Goal: Task Accomplishment & Management: Manage account settings

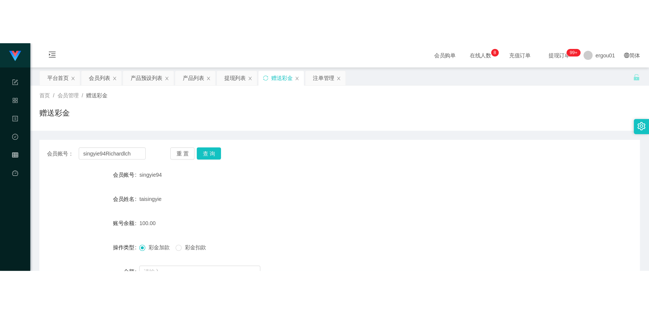
scroll to position [68, 0]
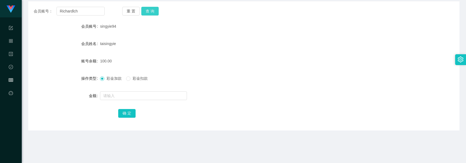
type input "Richardlch"
click at [147, 10] on button "查 询" at bounding box center [149, 11] width 17 height 9
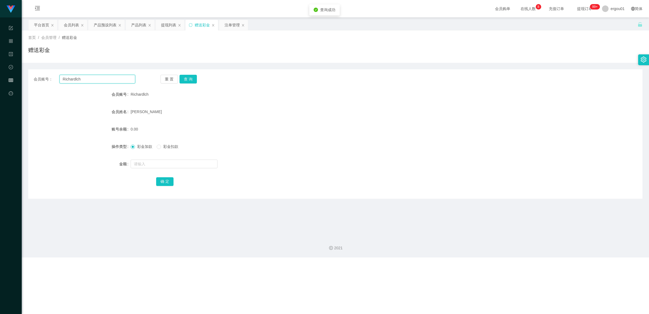
click at [122, 77] on input "Richardlch" at bounding box center [97, 79] width 76 height 9
click at [189, 78] on button "查 询" at bounding box center [188, 79] width 17 height 9
click at [230, 26] on div "注单管理" at bounding box center [232, 25] width 15 height 10
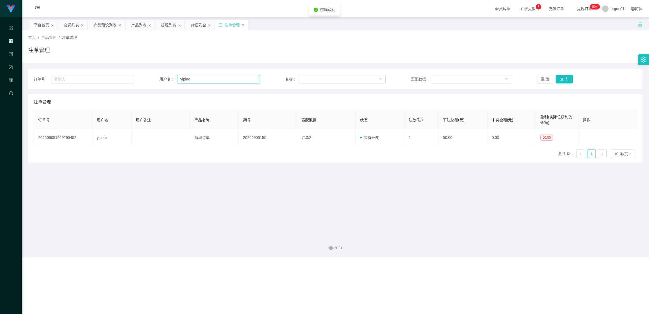
click at [211, 82] on div "订单号： 用户名： yipiao 名称： 匹配数据： 重 置 查 询" at bounding box center [335, 79] width 614 height 20
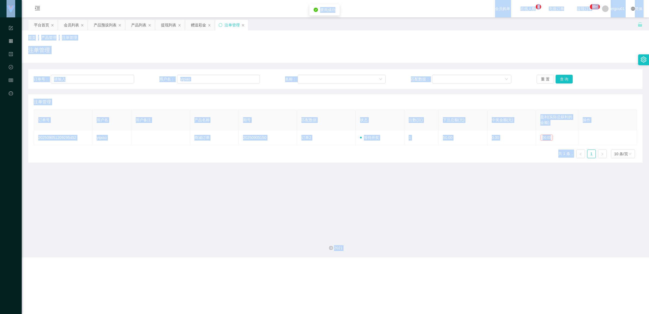
click at [249, 84] on div "订单号： 用户名： yipiao 名称： 匹配数据： 重 置 查 询" at bounding box center [335, 79] width 614 height 20
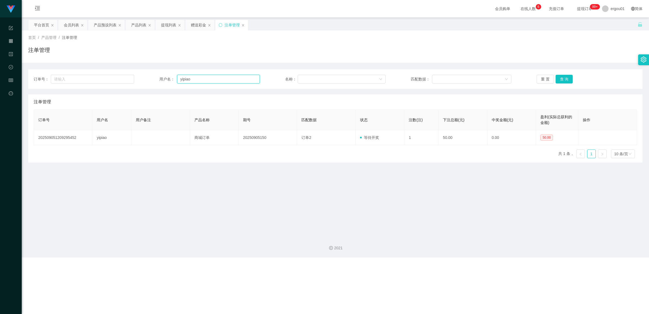
click at [242, 79] on input "yipiao" at bounding box center [218, 79] width 83 height 9
paste input "Richardlch"
type input "Richardlch"
click at [466, 76] on button "查 询" at bounding box center [564, 79] width 17 height 9
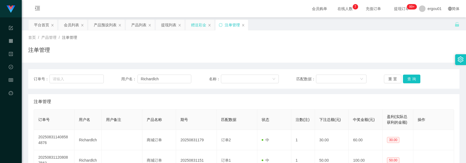
click at [200, 22] on div "赠送彩金" at bounding box center [198, 25] width 15 height 10
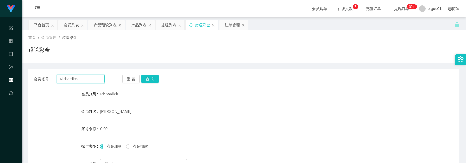
click at [86, 82] on input "Richardlch" at bounding box center [80, 79] width 48 height 9
paste input "90662822"
type input "90662822"
click at [155, 80] on button "查 询" at bounding box center [149, 79] width 17 height 9
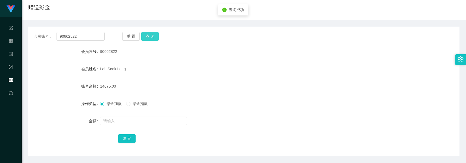
scroll to position [94, 0]
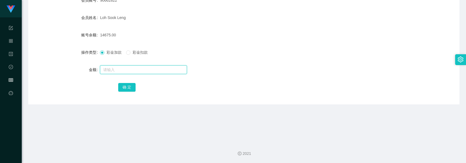
click at [137, 70] on input "text" at bounding box center [143, 69] width 87 height 9
type input "192"
click at [136, 84] on div "确 定" at bounding box center [244, 87] width 252 height 11
click at [131, 84] on button "确 定" at bounding box center [126, 87] width 17 height 9
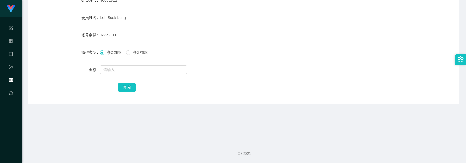
drag, startPoint x: 252, startPoint y: 72, endPoint x: 258, endPoint y: 59, distance: 14.7
click at [252, 72] on div at bounding box center [226, 69] width 252 height 11
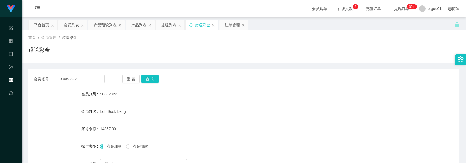
click at [96, 73] on div "会员账号： 90662822 重 置 查 询 会员账号 90662822 会员姓名 [PERSON_NAME] 账号余额 14867.00 操作类型 彩金加款…" at bounding box center [243, 133] width 431 height 129
click at [93, 79] on input "90662822" at bounding box center [80, 79] width 48 height 9
paste input "82093676"
type input "82093676"
click at [144, 80] on button "查 询" at bounding box center [149, 79] width 17 height 9
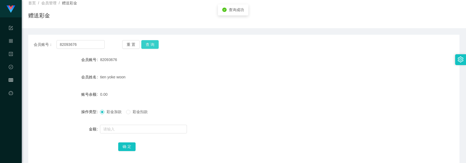
scroll to position [68, 0]
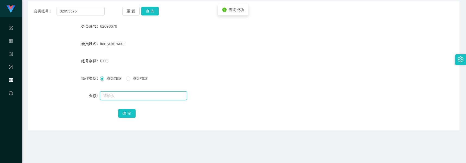
click at [137, 94] on input "text" at bounding box center [143, 96] width 87 height 9
type input "500"
click at [126, 113] on button "确 定" at bounding box center [126, 113] width 17 height 9
drag, startPoint x: 249, startPoint y: 47, endPoint x: 251, endPoint y: 41, distance: 6.2
click at [249, 47] on div "tien yoke woon" at bounding box center [226, 43] width 252 height 11
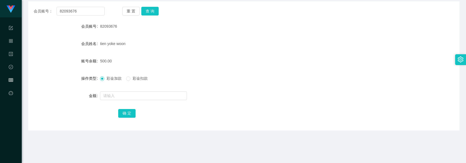
scroll to position [0, 0]
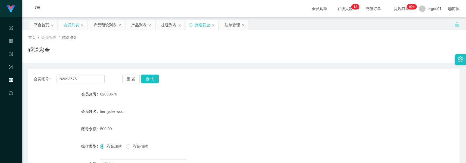
click at [75, 21] on div "会员列表" at bounding box center [71, 25] width 15 height 10
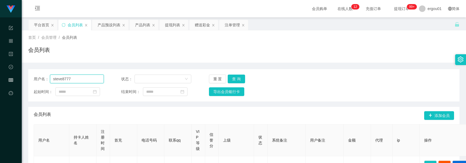
click at [86, 79] on input "steve8777" at bounding box center [77, 79] width 54 height 9
paste input "82093676"
type input "82093676"
click at [230, 77] on button "查 询" at bounding box center [236, 79] width 17 height 9
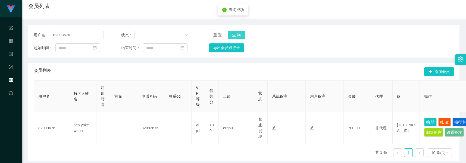
scroll to position [94, 0]
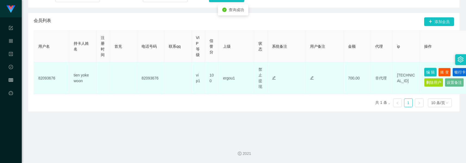
click at [425, 69] on button "编 辑" at bounding box center [430, 72] width 12 height 9
type input "82093676"
type input "tien yoke woon"
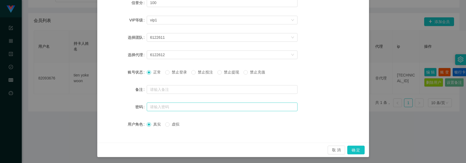
scroll to position [104, 0]
click at [353, 147] on button "确 定" at bounding box center [355, 150] width 17 height 9
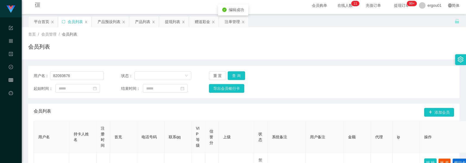
scroll to position [0, 0]
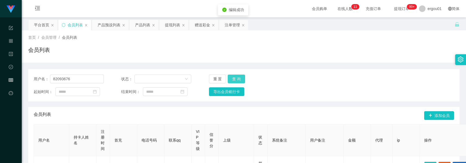
click at [236, 76] on button "查 询" at bounding box center [236, 79] width 17 height 9
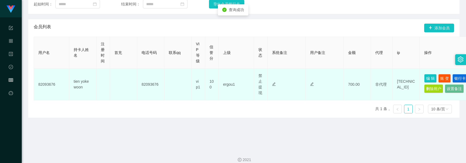
scroll to position [94, 0]
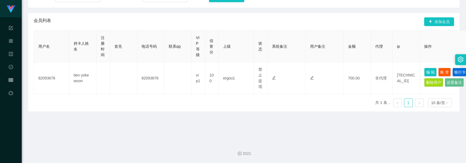
click at [258, 49] on span "状态" at bounding box center [260, 46] width 4 height 10
